Goal: Transaction & Acquisition: Purchase product/service

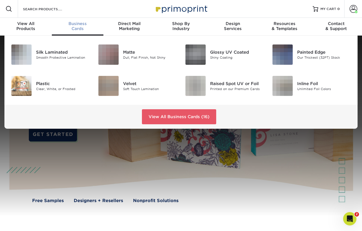
click at [79, 26] on div "Business Cards" at bounding box center [78, 26] width 52 height 10
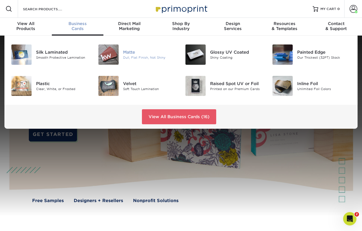
click at [125, 51] on div "Matte" at bounding box center [150, 52] width 54 height 6
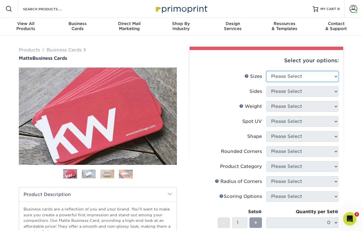
select select "2.00x3.50"
click option "2" x 3.5" - Standard" at bounding box center [0, 0] width 0 height 0
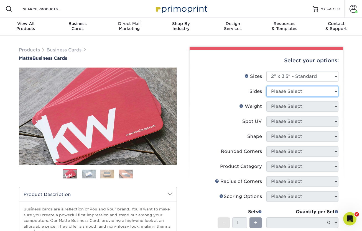
select select "13abbda7-1d64-4f25-8bb2-c179b224825d"
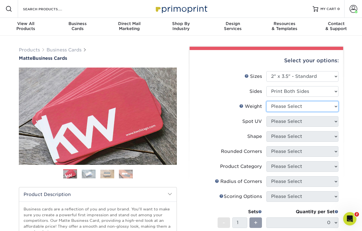
select select "16PT"
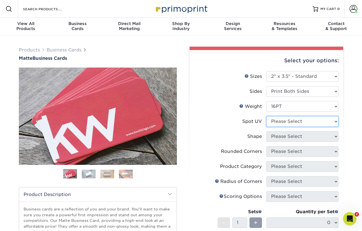
select select "3"
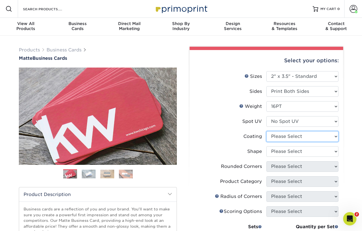
select select "121bb7b5-3b4d-429f-bd8d-bbf80e953313"
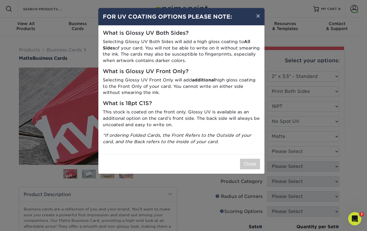
click at [288, 149] on div "× FOR UV COATING OPTIONS PLEASE NOTE: What is Glossy UV Both Sides? Selecting G…" at bounding box center [183, 115] width 367 height 231
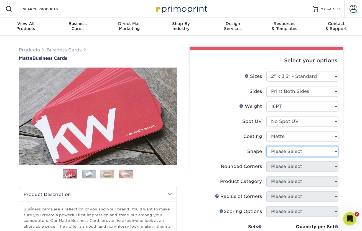
select select "standard"
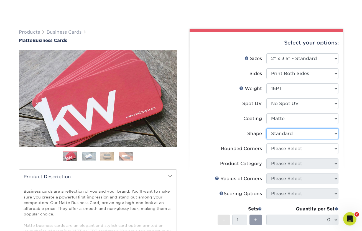
scroll to position [36, 0]
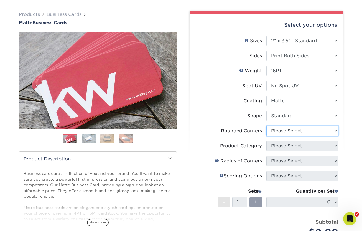
select select "0"
click option "No" at bounding box center [0, 0] width 0 height 0
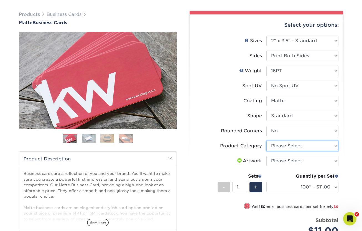
select select "3b5148f1-0588-4f88-a218-97bcfdce65c1"
click option "Business Cards" at bounding box center [0, 0] width 0 height 0
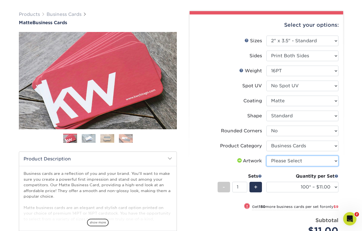
select select "upload"
click option "I will upload files" at bounding box center [0, 0] width 0 height 0
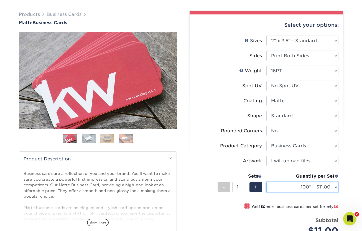
click at [267, 181] on select "100* – $11.00 250* – $20.00 500 – $39.00 1000 – $49.00 2500 – $87.00 5000 – $16…" at bounding box center [303, 186] width 72 height 11
select select "500 – $39.00"
click option "500 – $39.00" at bounding box center [0, 0] width 0 height 0
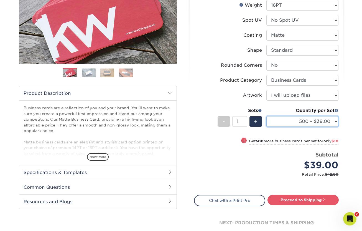
scroll to position [102, 0]
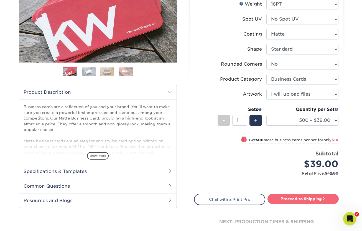
click at [301, 202] on link "Proceed to Shipping" at bounding box center [303, 198] width 71 height 10
type input "Set 1"
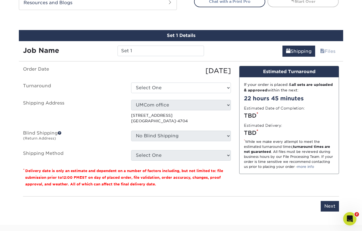
scroll to position [311, 0]
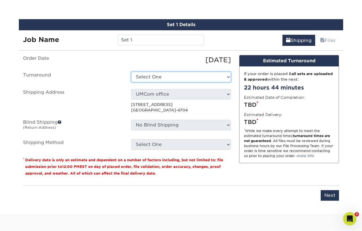
select select "537feecc-bbf3-4c5a-82cb-a8dbf54f53c4"
